Goal: Transaction & Acquisition: Subscribe to service/newsletter

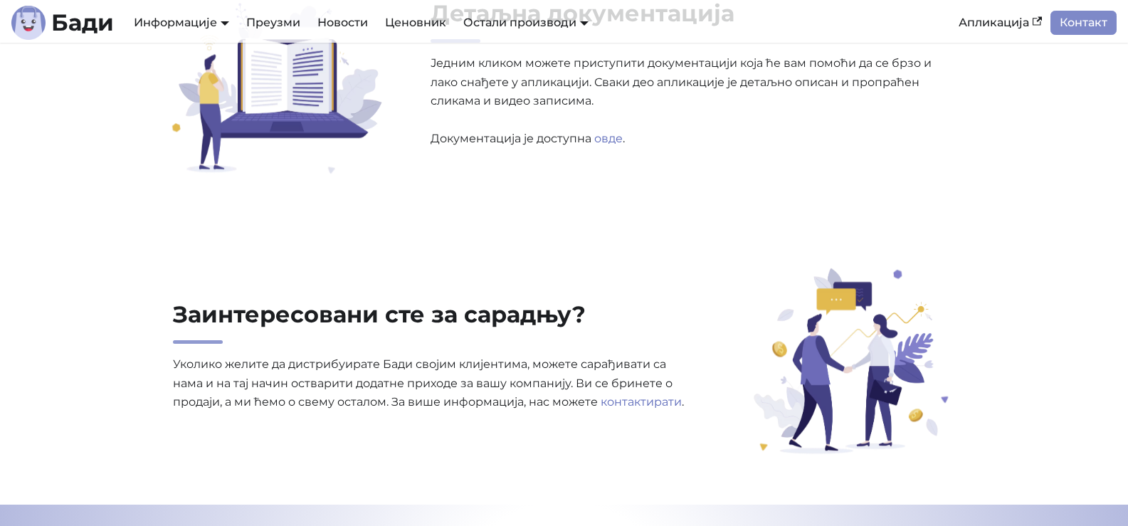
scroll to position [4555, 0]
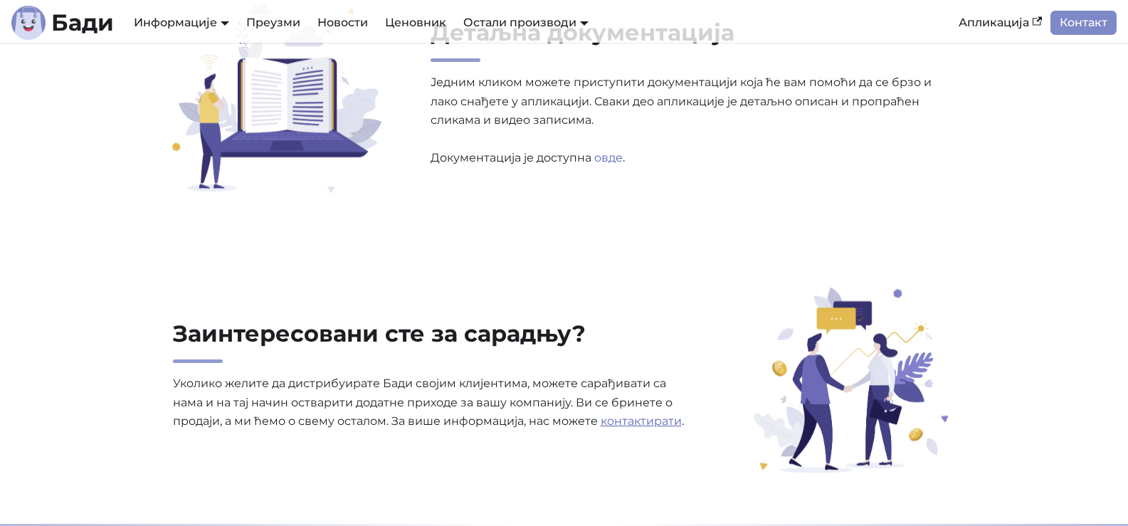
click at [652, 420] on link "контактирати" at bounding box center [641, 421] width 81 height 14
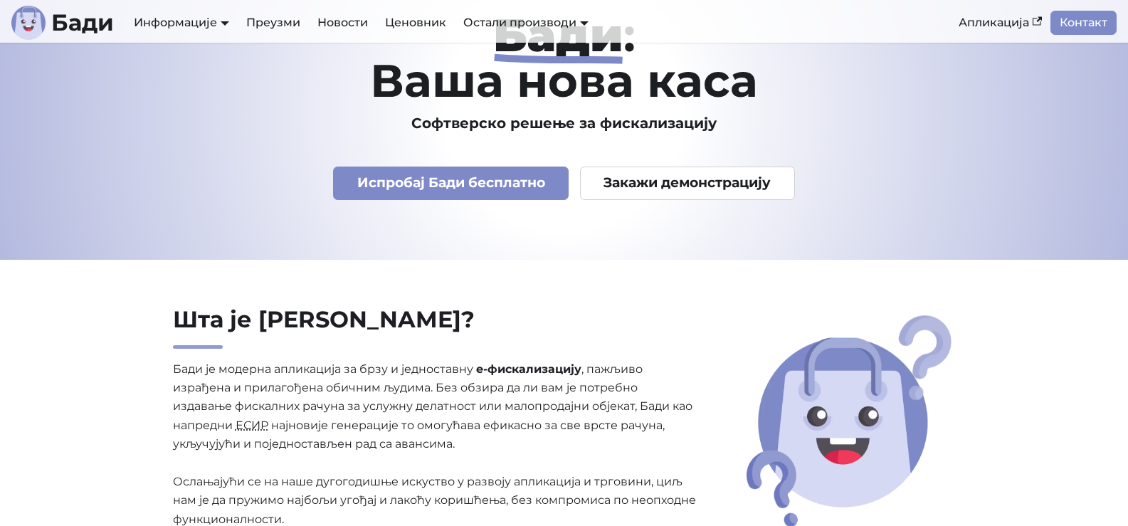
scroll to position [0, 0]
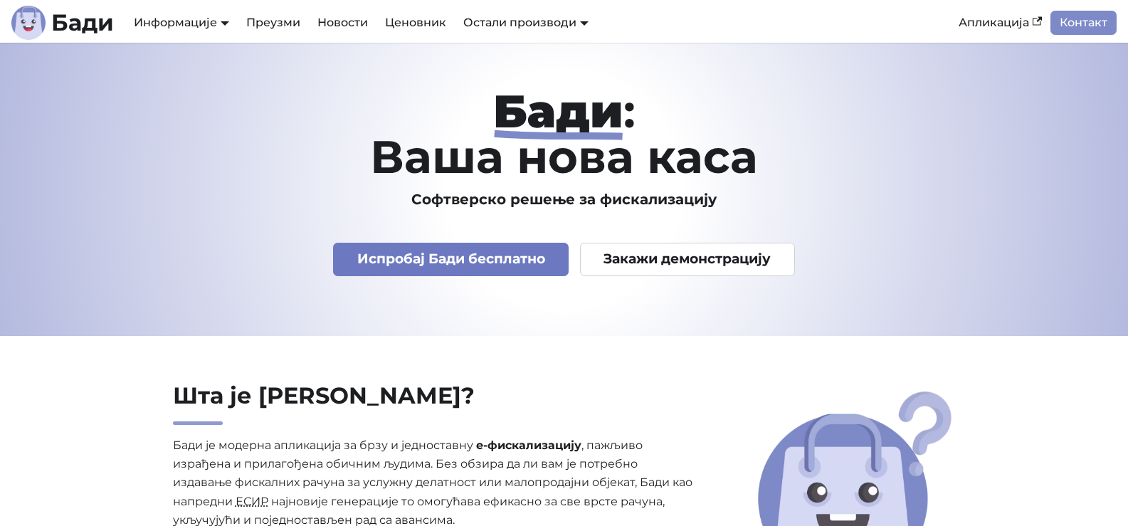
click at [441, 259] on link "Испробај Бади бесплатно" at bounding box center [451, 259] width 236 height 33
